Goal: Transaction & Acquisition: Purchase product/service

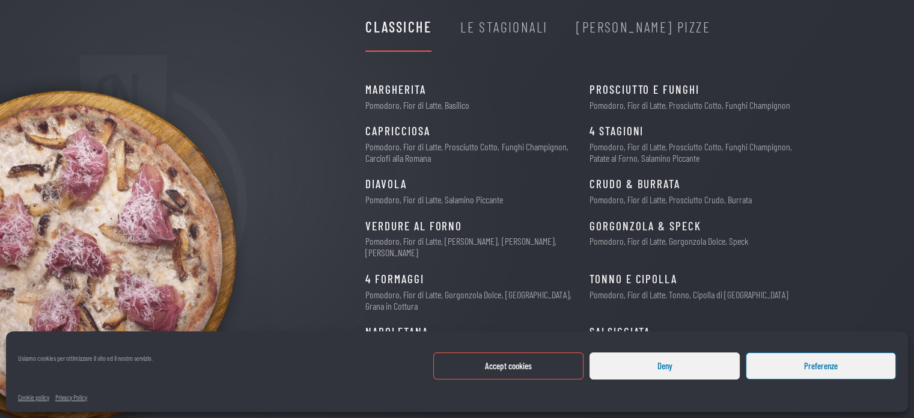
scroll to position [156, 0]
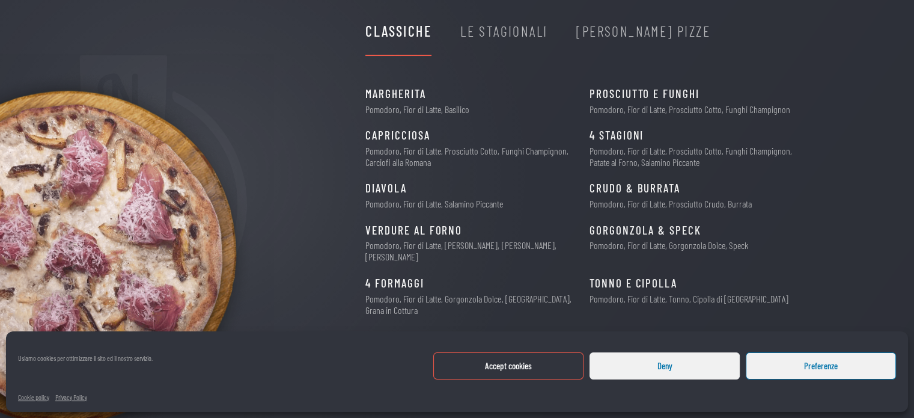
click at [536, 26] on div "Le Stagionali" at bounding box center [503, 31] width 87 height 23
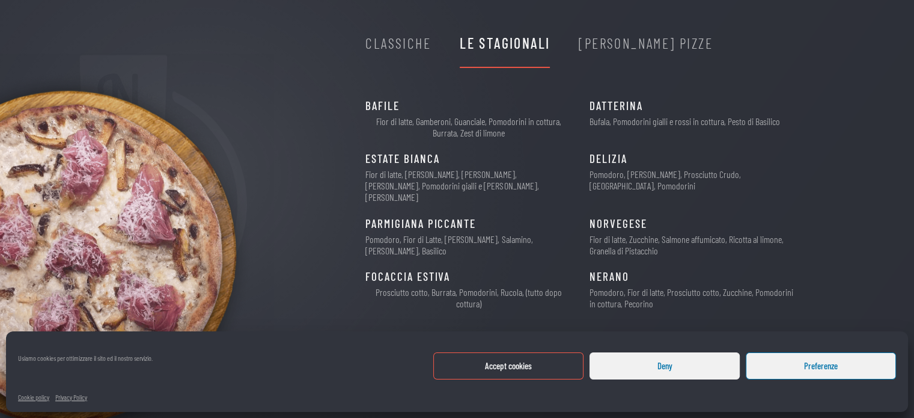
click at [720, 364] on button "Deny" at bounding box center [664, 365] width 150 height 27
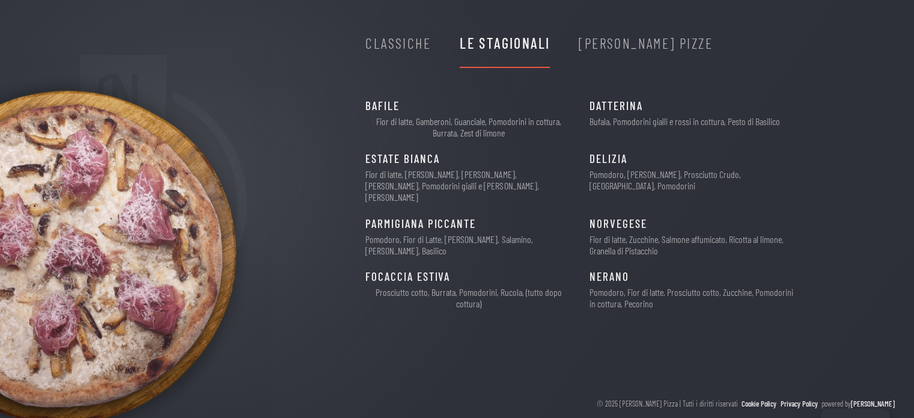
click at [618, 35] on div "[PERSON_NAME] Pizze" at bounding box center [646, 43] width 134 height 23
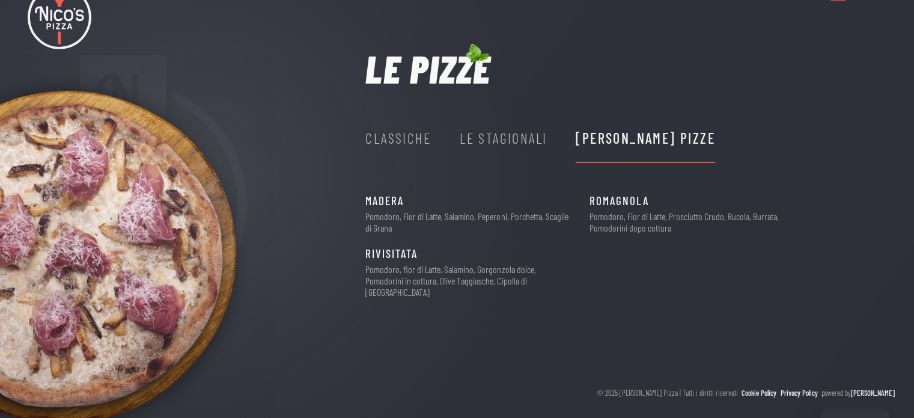
scroll to position [38, 0]
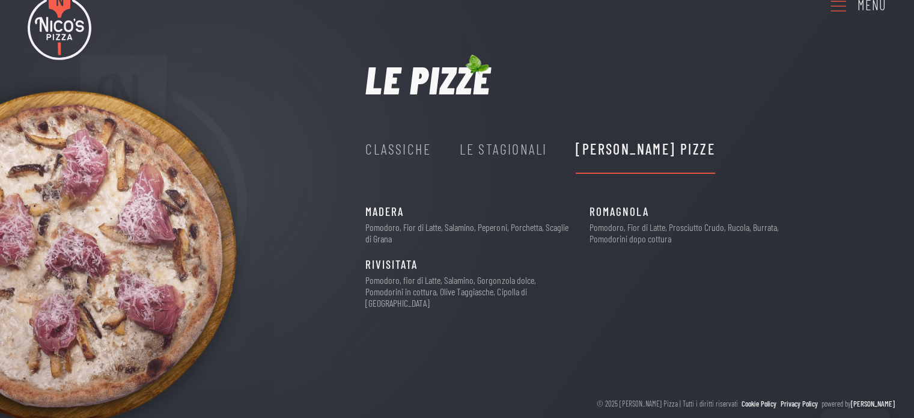
click at [505, 145] on div "Le Stagionali" at bounding box center [503, 149] width 87 height 23
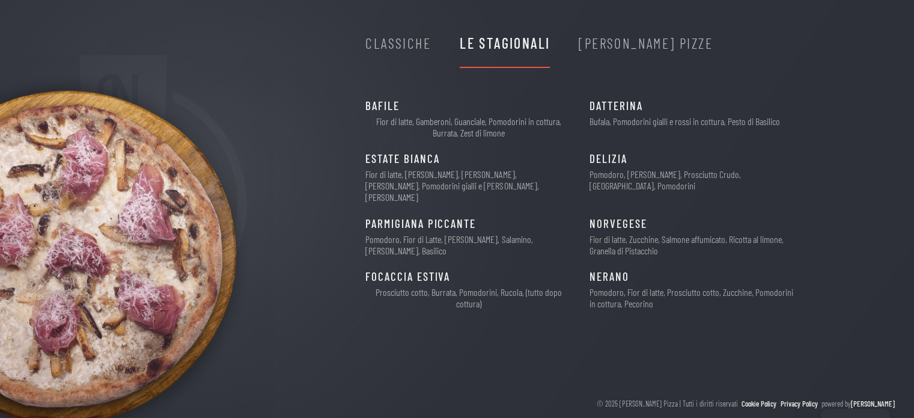
click at [414, 35] on div "Classiche" at bounding box center [397, 43] width 65 height 23
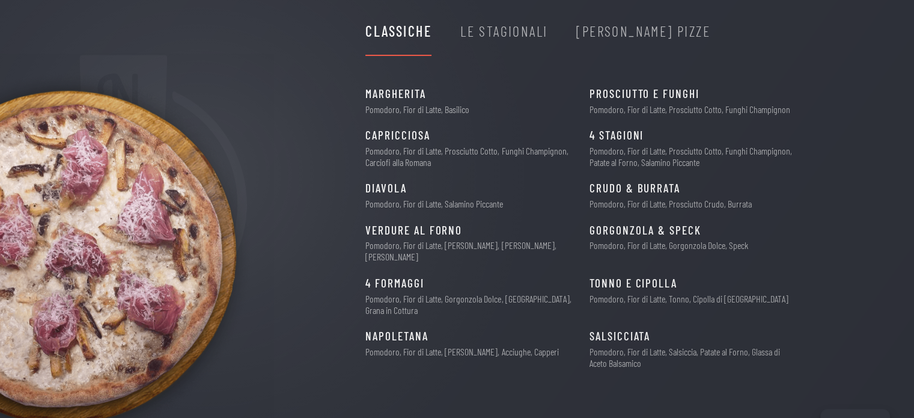
scroll to position [156, 0]
click at [502, 25] on div "Le Stagionali" at bounding box center [503, 31] width 87 height 23
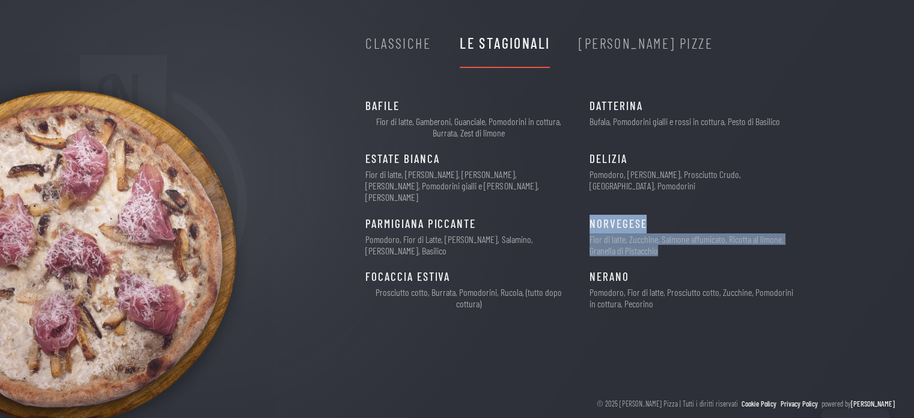
drag, startPoint x: 680, startPoint y: 243, endPoint x: 582, endPoint y: 213, distance: 103.0
click at [582, 213] on div "BAFILE 13€ Fior di latte, Gamberoni, Guanciale, Pomodorini in cottura, Burrata,…" at bounding box center [593, 209] width 457 height 224
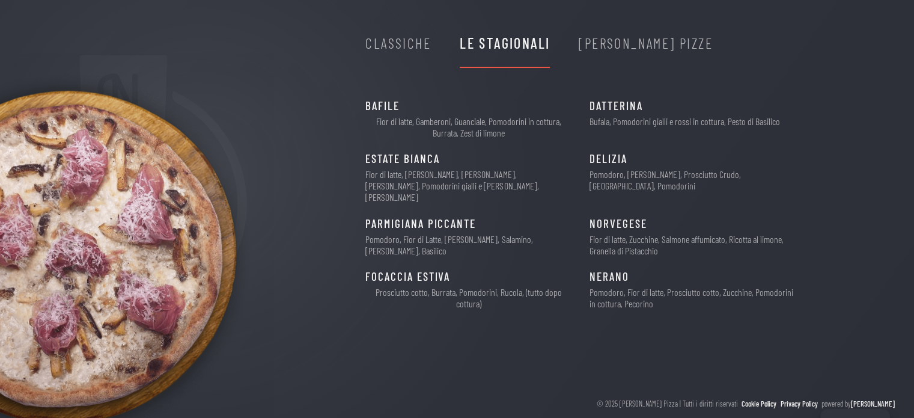
click at [635, 46] on div "[PERSON_NAME] Pizze" at bounding box center [646, 43] width 134 height 23
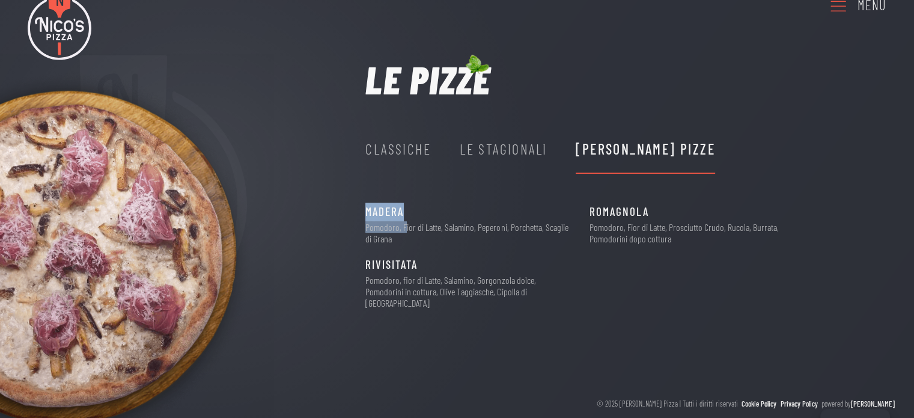
drag, startPoint x: 401, startPoint y: 231, endPoint x: 359, endPoint y: 209, distance: 48.1
click at [359, 209] on div "Le pizze Classiche Le Stagionali [PERSON_NAME] Pizze Margherita 6€ Pomodoro, Fi…" at bounding box center [457, 190] width 914 height 260
